Goal: Navigation & Orientation: Understand site structure

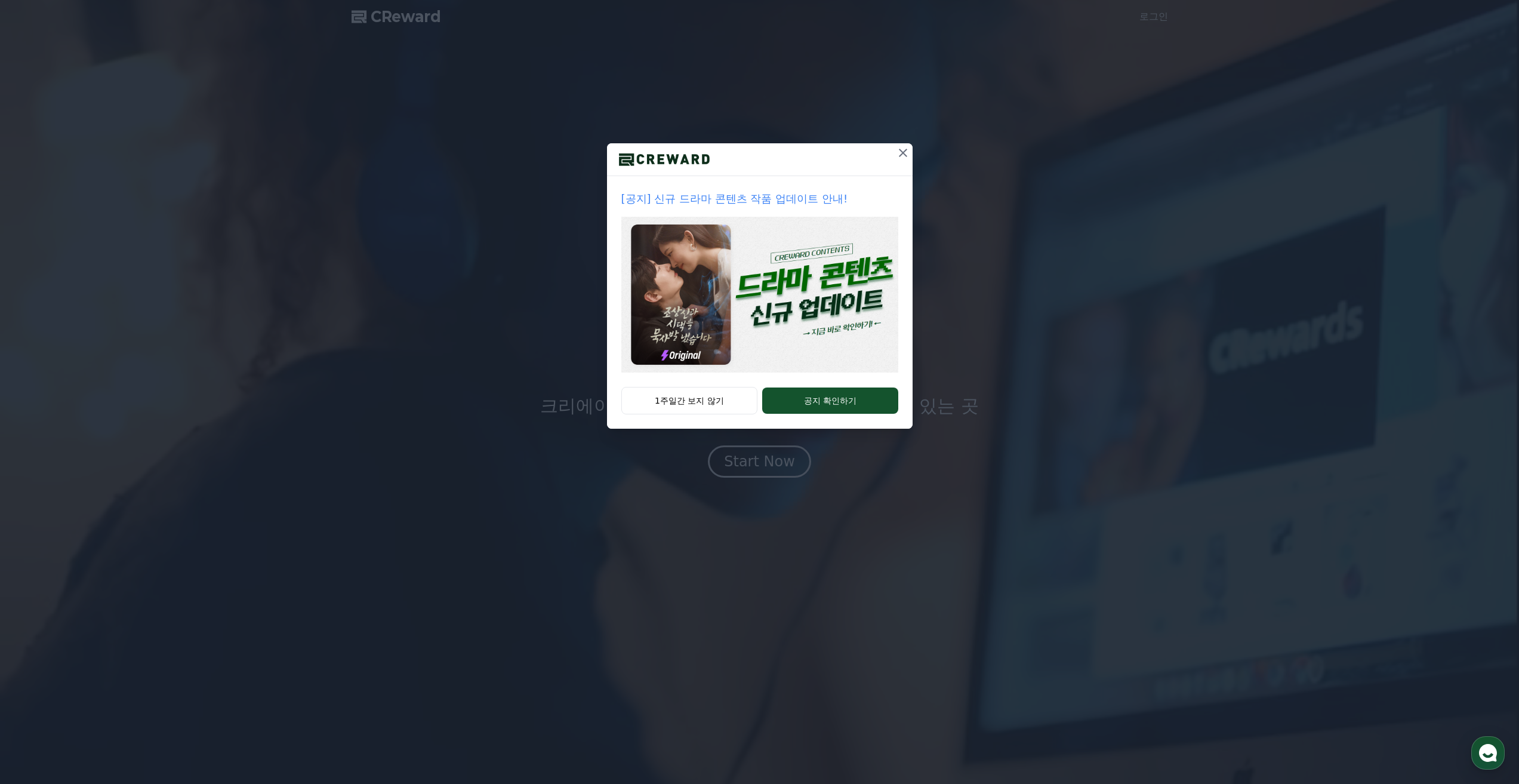
click at [901, 154] on icon at bounding box center [903, 152] width 14 height 14
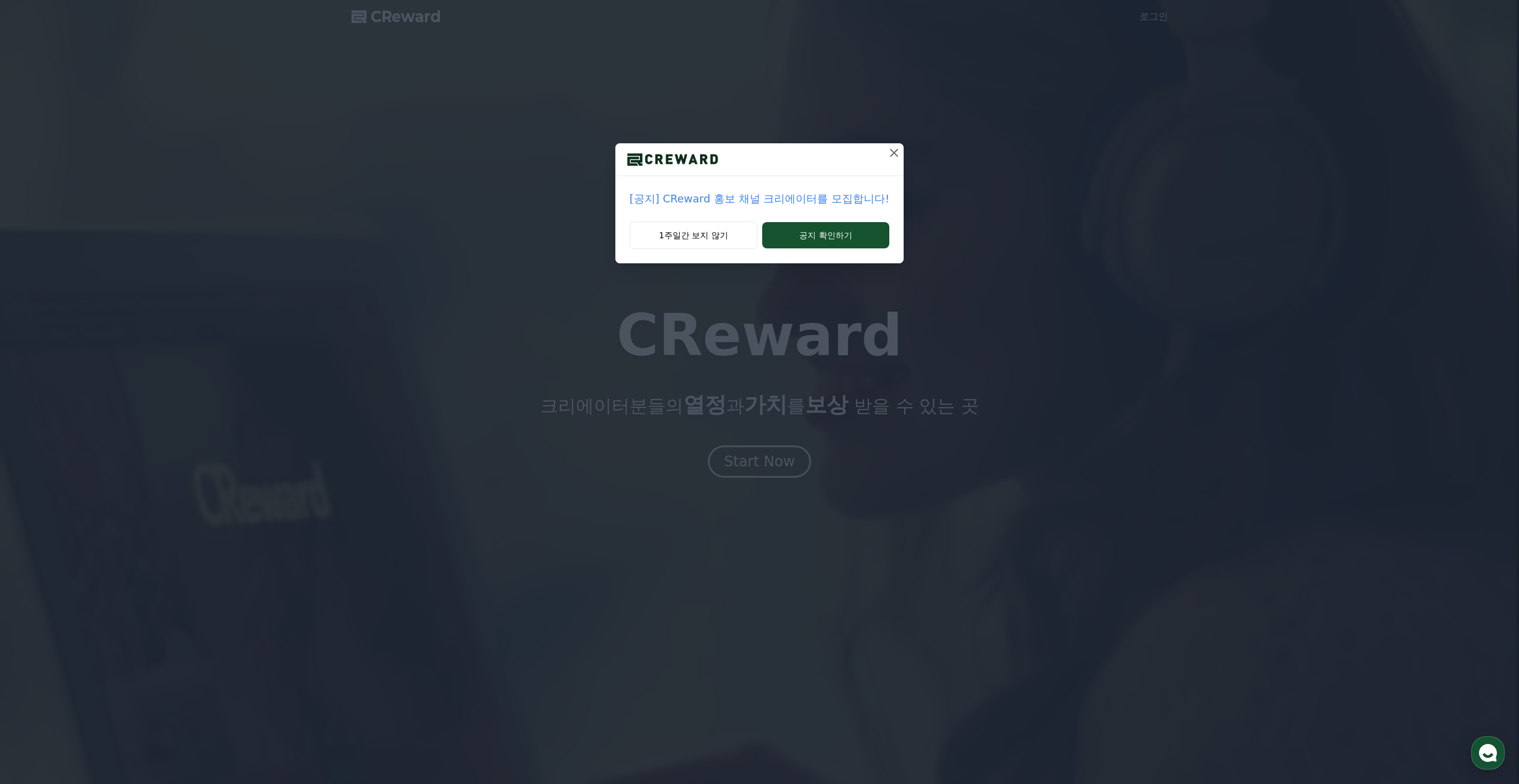
click at [890, 150] on icon at bounding box center [894, 152] width 8 height 8
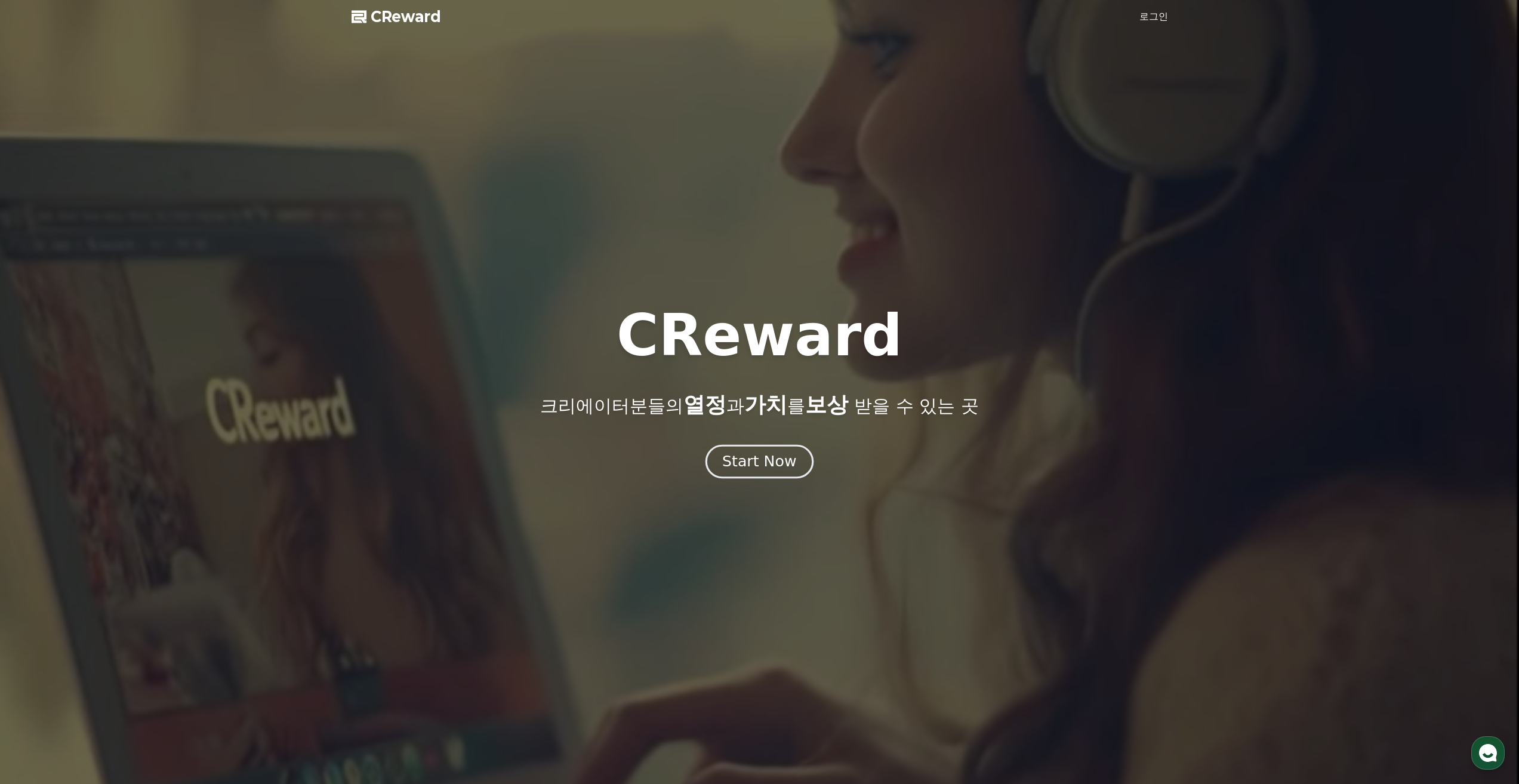
click at [758, 459] on div "Start Now" at bounding box center [759, 462] width 74 height 21
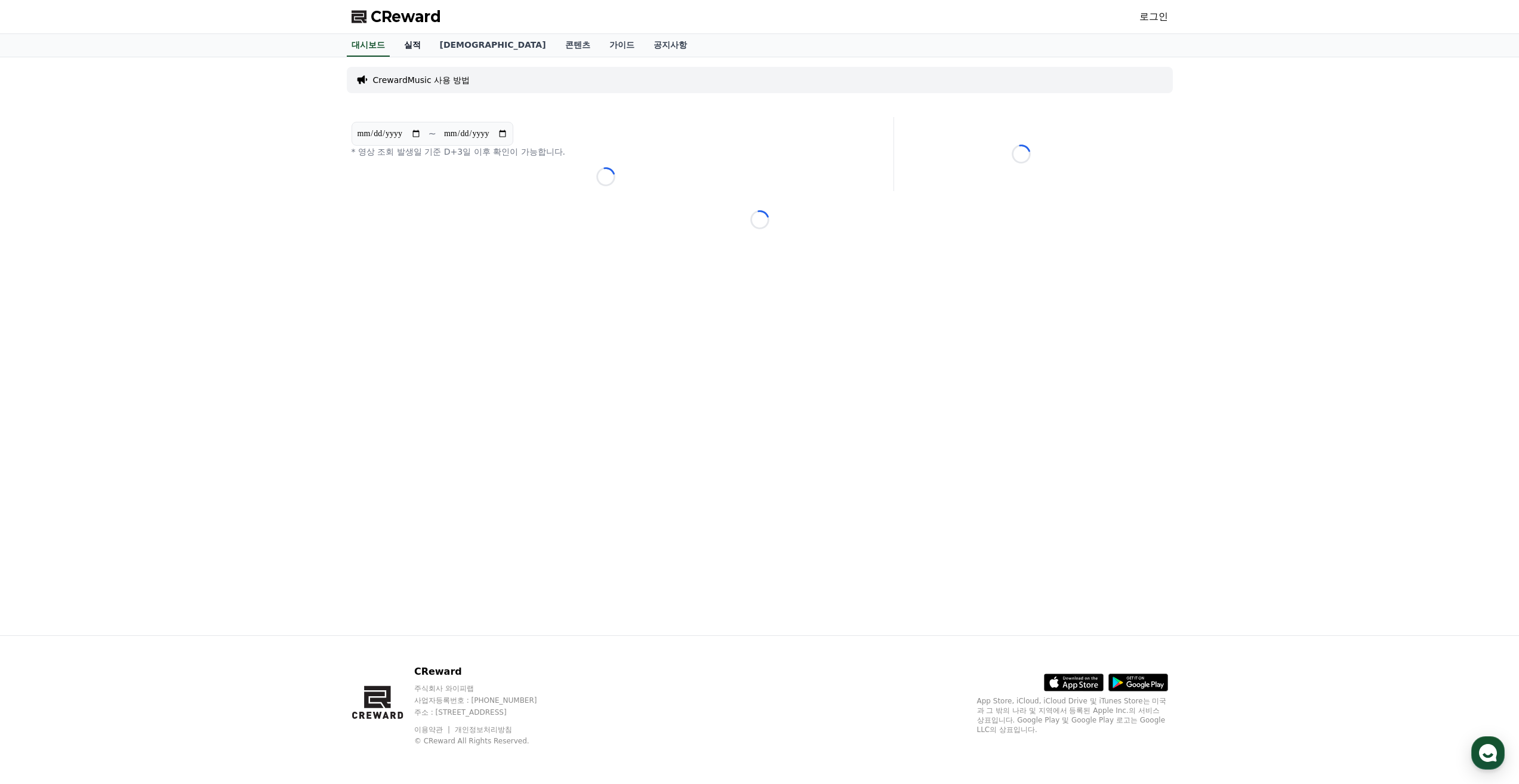
click at [415, 52] on link "실적" at bounding box center [412, 45] width 36 height 23
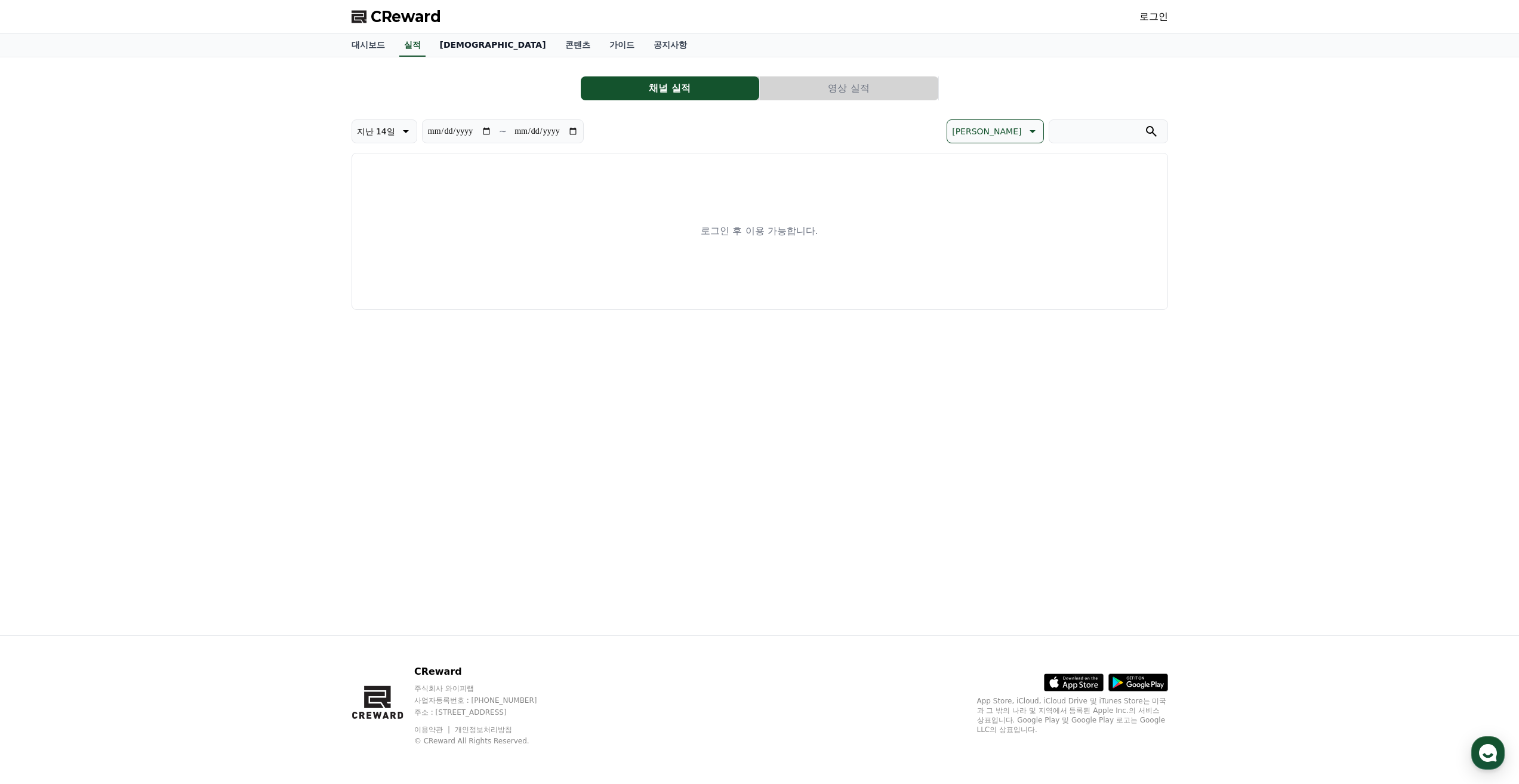
click at [460, 52] on link "[DEMOGRAPHIC_DATA]" at bounding box center [493, 45] width 125 height 23
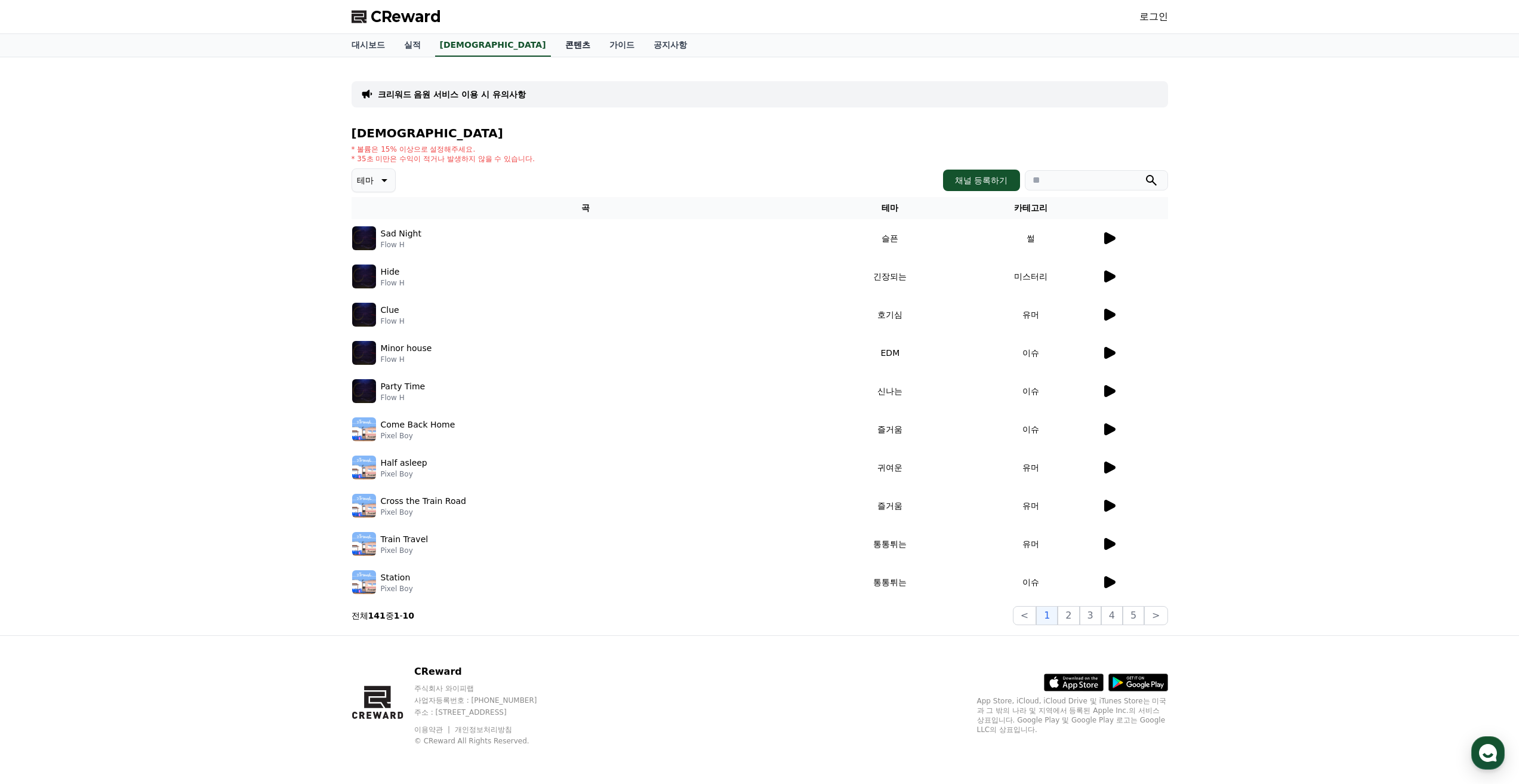
click at [556, 49] on link "콘텐츠" at bounding box center [578, 45] width 44 height 23
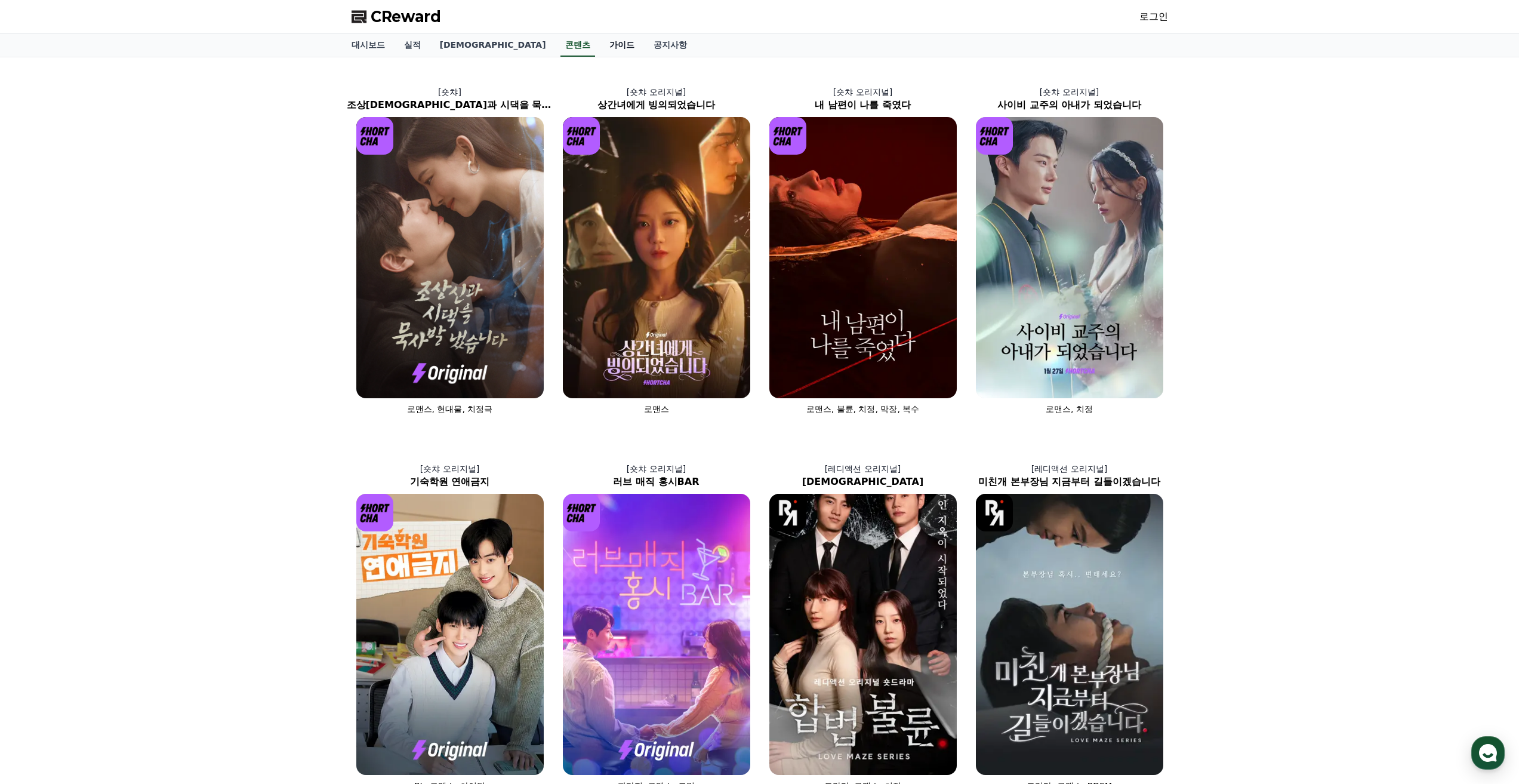
click at [600, 52] on link "가이드" at bounding box center [622, 45] width 44 height 23
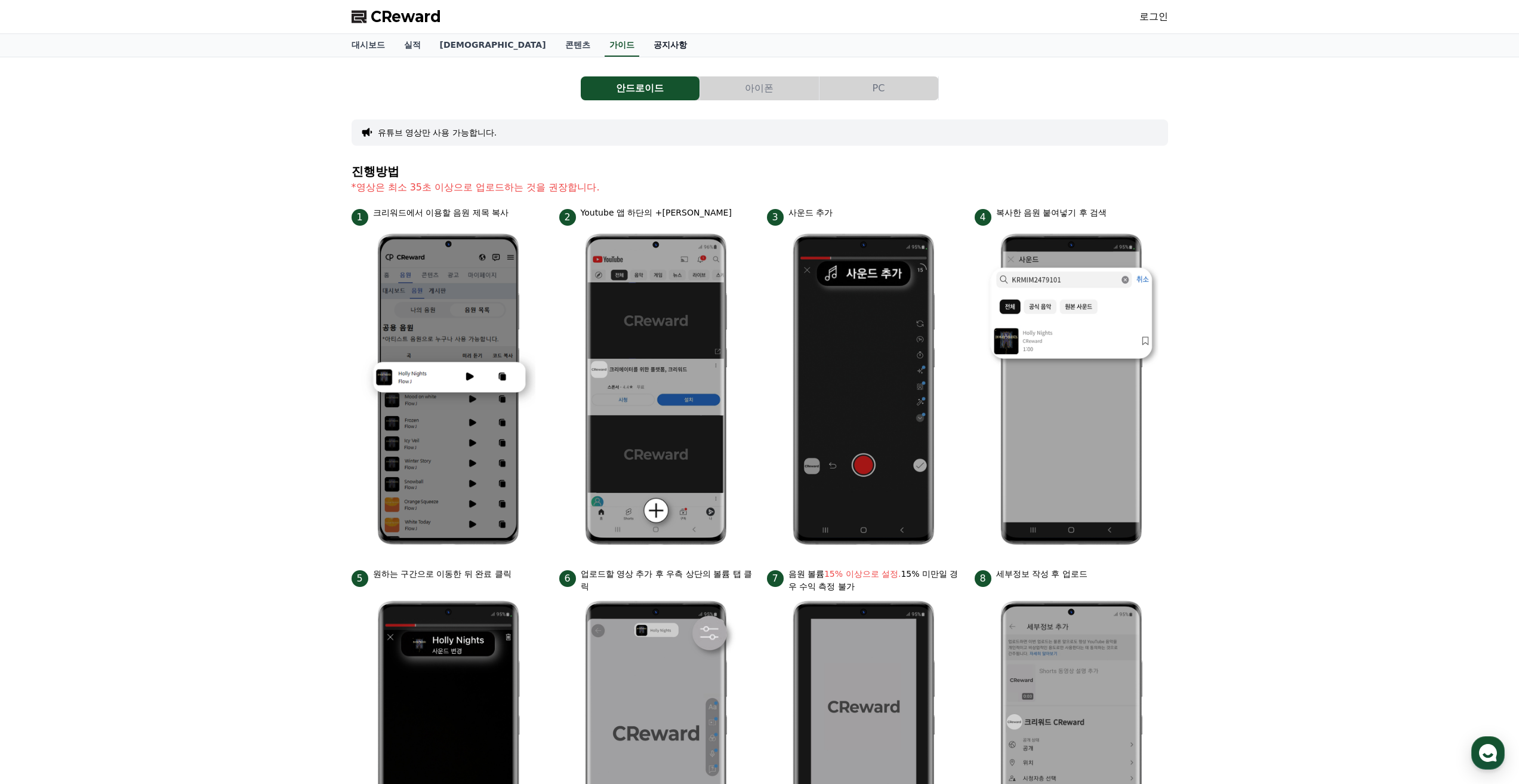
click at [644, 56] on link "공지사항" at bounding box center [670, 45] width 52 height 23
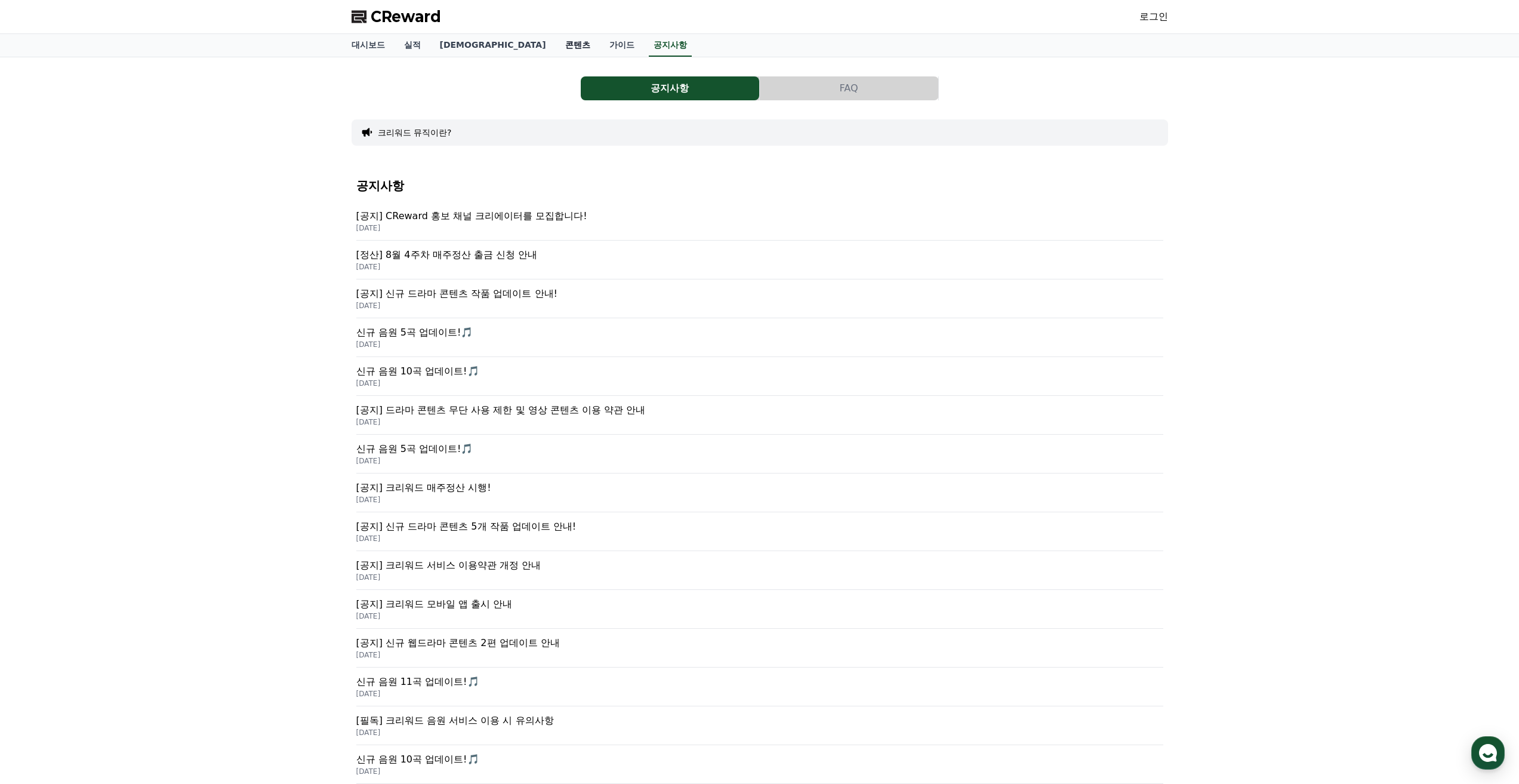
click at [556, 49] on link "콘텐츠" at bounding box center [578, 45] width 44 height 23
